Goal: Find specific page/section: Find specific page/section

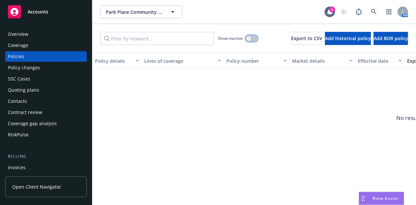
click at [246, 35] on button "button" at bounding box center [252, 38] width 12 height 7
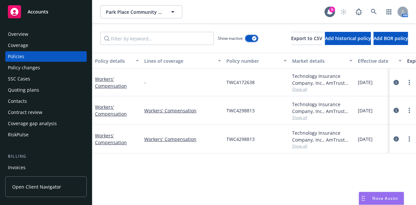
click at [246, 35] on button "button" at bounding box center [252, 38] width 12 height 7
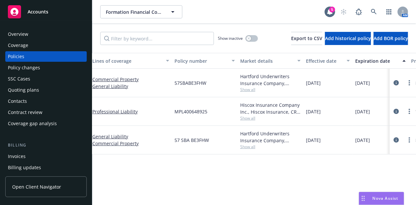
scroll to position [0, 32]
